Goal: Complete application form: Complete application form

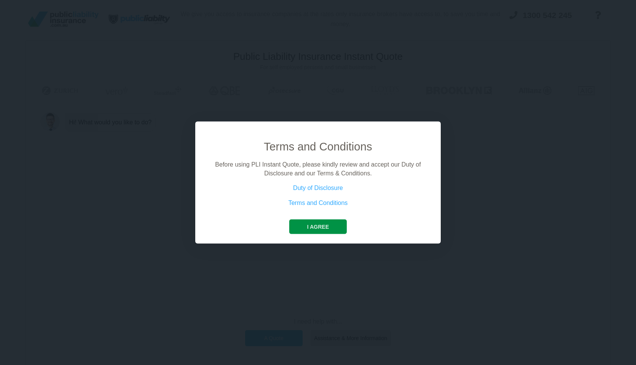
click at [332, 225] on button "I agree" at bounding box center [317, 227] width 57 height 15
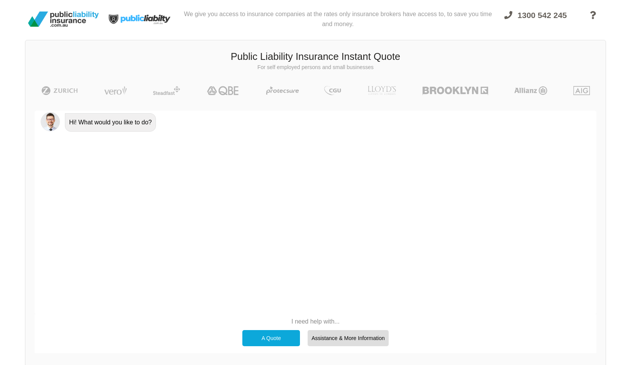
click at [278, 339] on div "A Quote" at bounding box center [271, 338] width 58 height 16
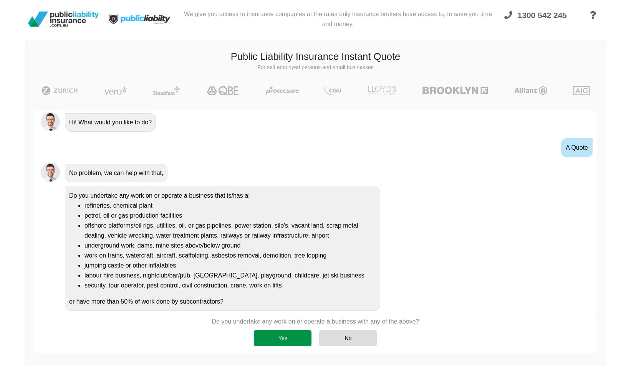
click at [286, 336] on div "Yes" at bounding box center [283, 338] width 58 height 16
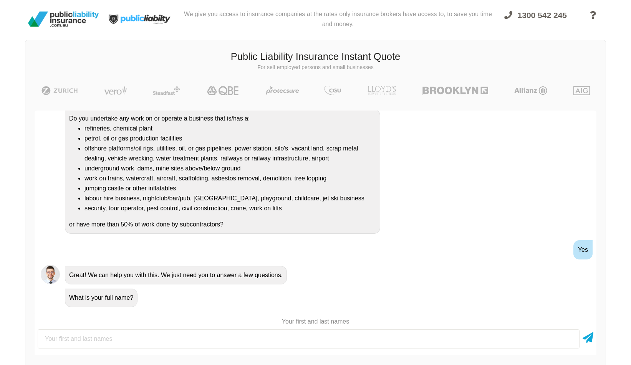
scroll to position [79, 0]
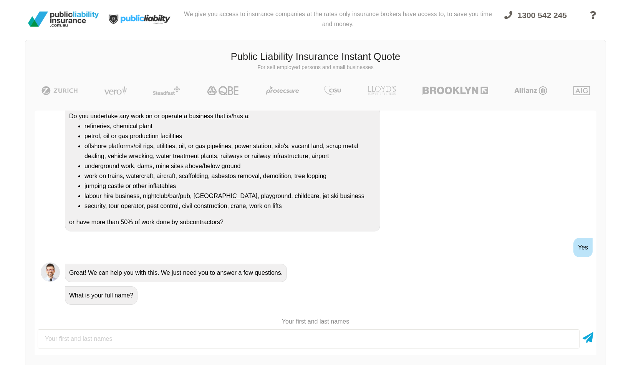
click at [106, 336] on input "text" at bounding box center [309, 338] width 542 height 19
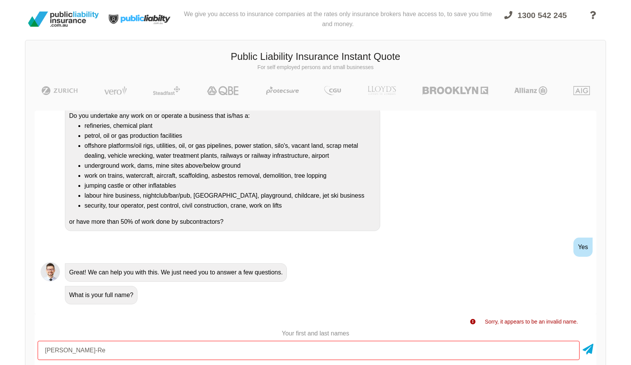
scroll to position [127, 0]
click at [79, 349] on input "[PERSON_NAME]-Re" at bounding box center [309, 350] width 542 height 19
type input "[PERSON_NAME] Re"
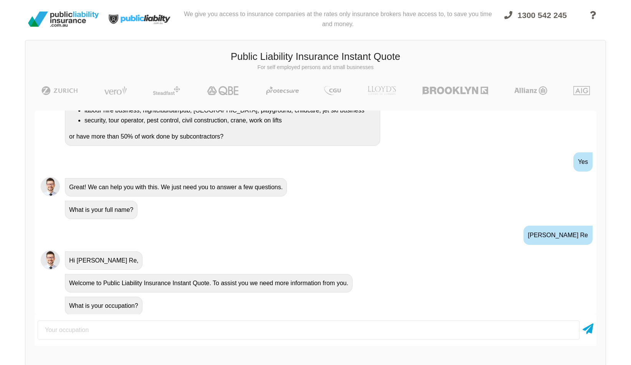
scroll to position [168, 0]
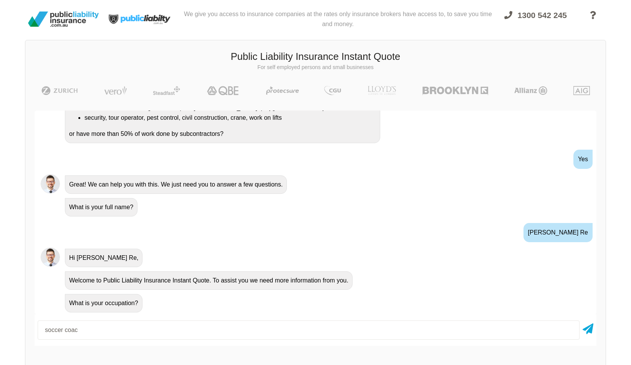
type input "soccer coach"
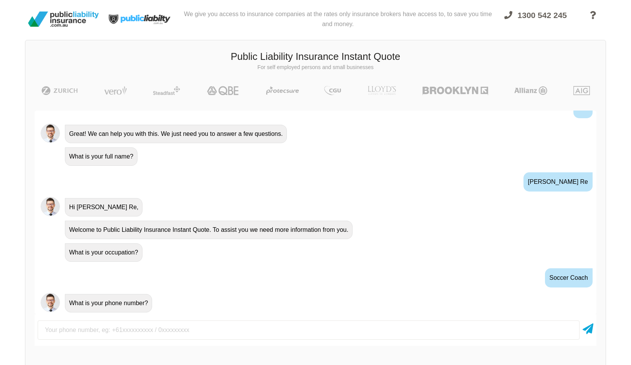
click at [106, 328] on input "text" at bounding box center [309, 330] width 542 height 19
type input "0414835128"
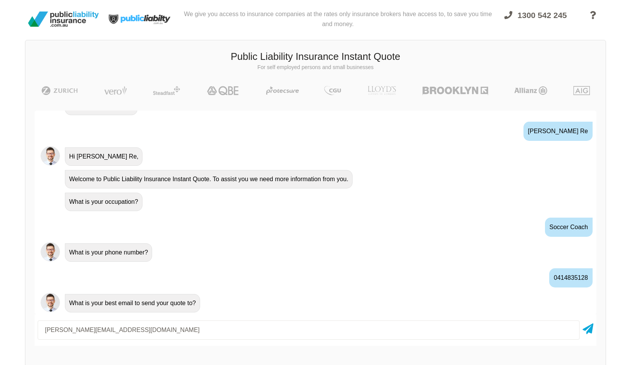
type input "[PERSON_NAME][EMAIL_ADDRESS][DOMAIN_NAME]"
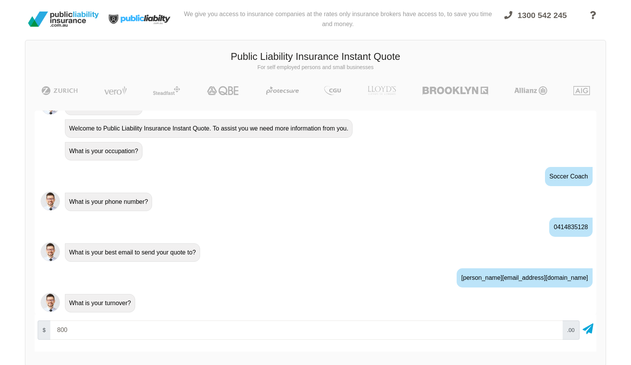
type input "8000"
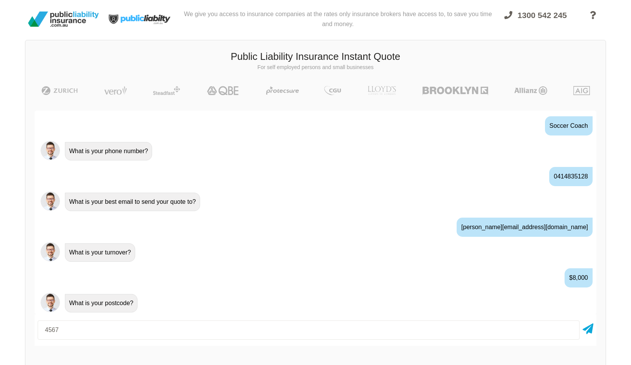
type input "4567"
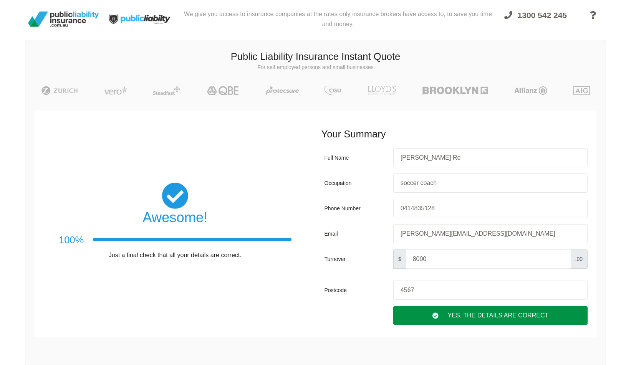
click at [494, 316] on div "Yes, The Details are correct" at bounding box center [490, 315] width 194 height 19
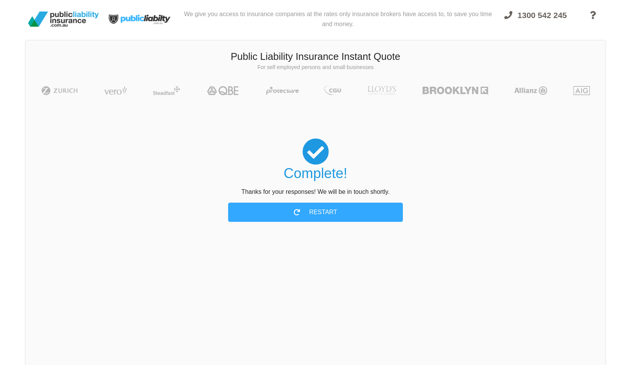
scroll to position [0, 0]
